Goal: Task Accomplishment & Management: Complete application form

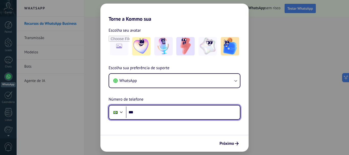
click at [165, 113] on input "***" at bounding box center [183, 113] width 114 height 12
type input "**********"
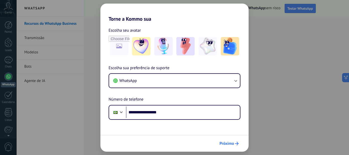
click at [229, 144] on span "Próximo" at bounding box center [227, 144] width 15 height 4
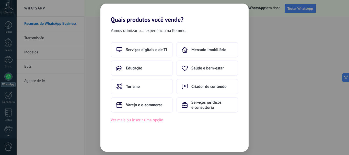
click at [152, 121] on button "Ver mais ou inserir uma opção" at bounding box center [137, 120] width 53 height 7
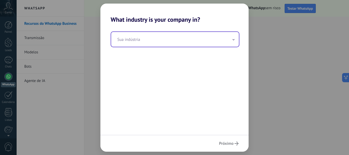
click at [135, 42] on input "text" at bounding box center [175, 39] width 128 height 15
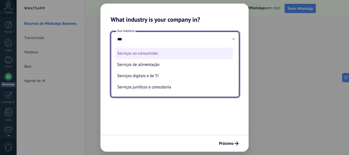
click at [139, 53] on li "Serviços ao consumidor" at bounding box center [174, 53] width 118 height 11
type input "**********"
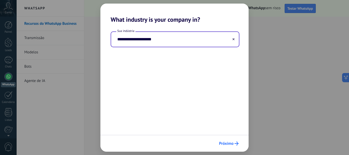
click at [229, 145] on span "Próximo" at bounding box center [226, 144] width 15 height 4
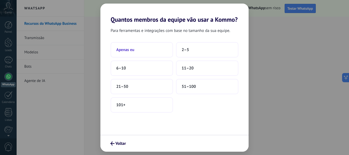
click at [128, 51] on span "Apenas eu" at bounding box center [125, 49] width 18 height 5
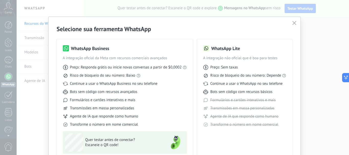
click at [294, 24] on icon "button" at bounding box center [294, 23] width 4 height 4
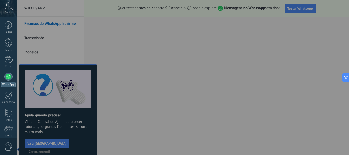
click at [82, 144] on div at bounding box center [191, 77] width 349 height 155
click at [76, 141] on div at bounding box center [191, 77] width 349 height 155
click at [47, 63] on div at bounding box center [191, 77] width 349 height 155
click at [51, 46] on div at bounding box center [191, 77] width 349 height 155
click at [180, 119] on div at bounding box center [191, 77] width 349 height 155
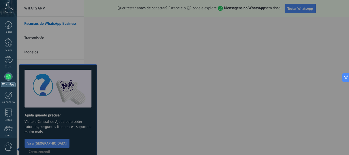
drag, startPoint x: 135, startPoint y: 116, endPoint x: 90, endPoint y: 100, distance: 47.6
click at [132, 114] on div at bounding box center [191, 77] width 349 height 155
drag, startPoint x: 82, startPoint y: 71, endPoint x: 99, endPoint y: 123, distance: 55.1
click at [82, 73] on div at bounding box center [191, 77] width 349 height 155
click at [81, 143] on div at bounding box center [191, 77] width 349 height 155
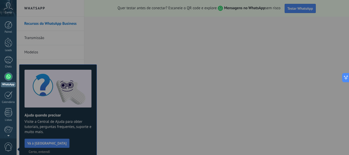
click at [206, 148] on div at bounding box center [191, 77] width 349 height 155
drag, startPoint x: 349, startPoint y: 78, endPoint x: 200, endPoint y: 70, distance: 149.2
click at [349, 77] on icon at bounding box center [352, 78] width 4 height 4
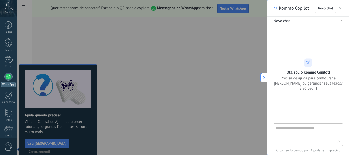
click at [26, 112] on div at bounding box center [191, 77] width 349 height 155
click at [341, 7] on icon "button" at bounding box center [340, 8] width 3 height 3
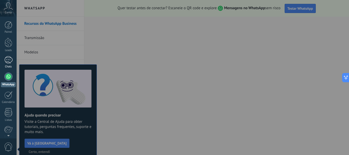
click at [7, 60] on div at bounding box center [8, 59] width 8 height 7
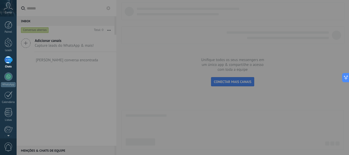
click at [9, 8] on icon at bounding box center [8, 6] width 9 height 8
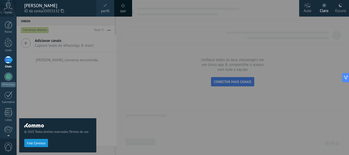
click at [110, 8] on link "perfil" at bounding box center [105, 8] width 18 height 17
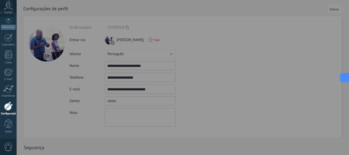
click at [348, 78] on icon at bounding box center [350, 78] width 4 height 4
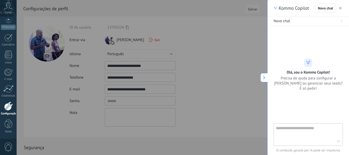
click at [339, 8] on button "button" at bounding box center [340, 8] width 5 height 6
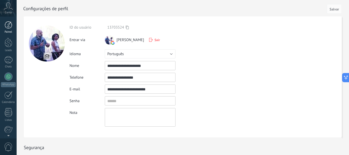
click at [7, 26] on div at bounding box center [9, 25] width 8 height 8
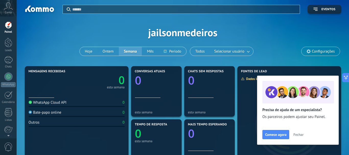
click at [40, 10] on div at bounding box center [39, 9] width 33 height 9
click at [277, 46] on div "Aplicar Eventos jailsonmedeiros Hoje Ontem Semana Mês Todos Selecionar usuário …" at bounding box center [182, 32] width 317 height 65
click at [9, 42] on div at bounding box center [9, 42] width 8 height 9
